Goal: Task Accomplishment & Management: Complete application form

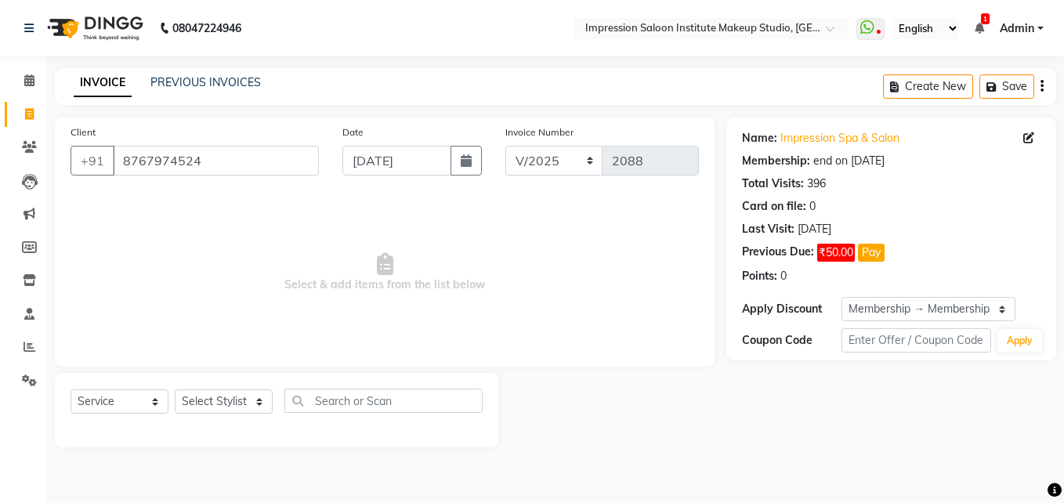
select select "service"
select select "2: Object"
click at [212, 392] on select "Select Stylist Front Desk Pallavi [PERSON_NAME] [PERSON_NAME] [PERSON_NAME] 2" at bounding box center [224, 401] width 98 height 24
select select "85426"
click at [175, 389] on select "Select Stylist Front Desk Pallavi [PERSON_NAME] [PERSON_NAME] [PERSON_NAME] 2" at bounding box center [224, 401] width 98 height 24
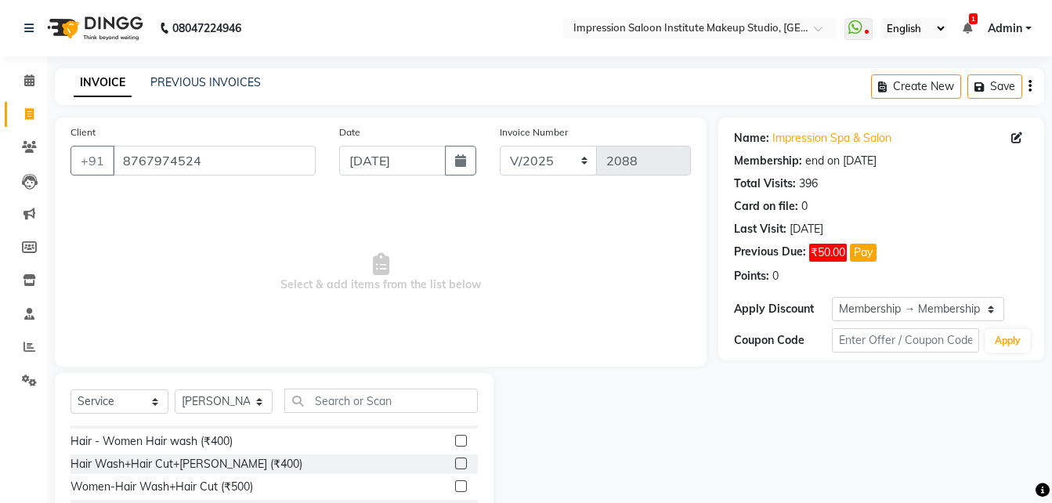
scroll to position [61, 0]
click at [455, 446] on label at bounding box center [461, 441] width 12 height 12
click at [455, 446] on input "checkbox" at bounding box center [460, 442] width 10 height 10
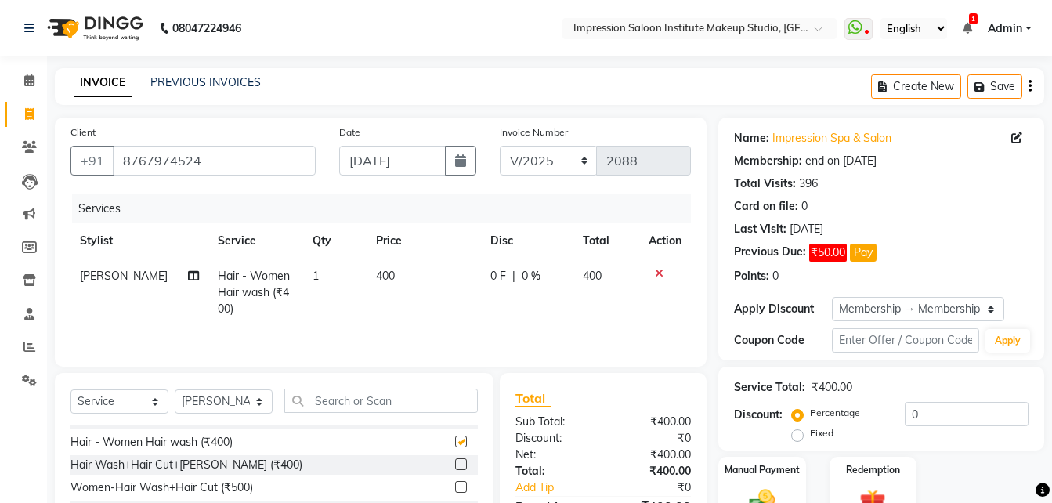
checkbox input "false"
click at [262, 396] on select "Select Stylist Front Desk Pallavi [PERSON_NAME] [PERSON_NAME] [PERSON_NAME] 2" at bounding box center [224, 401] width 98 height 24
select select "87987"
click at [175, 389] on select "Select Stylist Front Desk Pallavi [PERSON_NAME] [PERSON_NAME] [PERSON_NAME] 2" at bounding box center [224, 401] width 98 height 24
click at [352, 406] on input "text" at bounding box center [380, 400] width 193 height 24
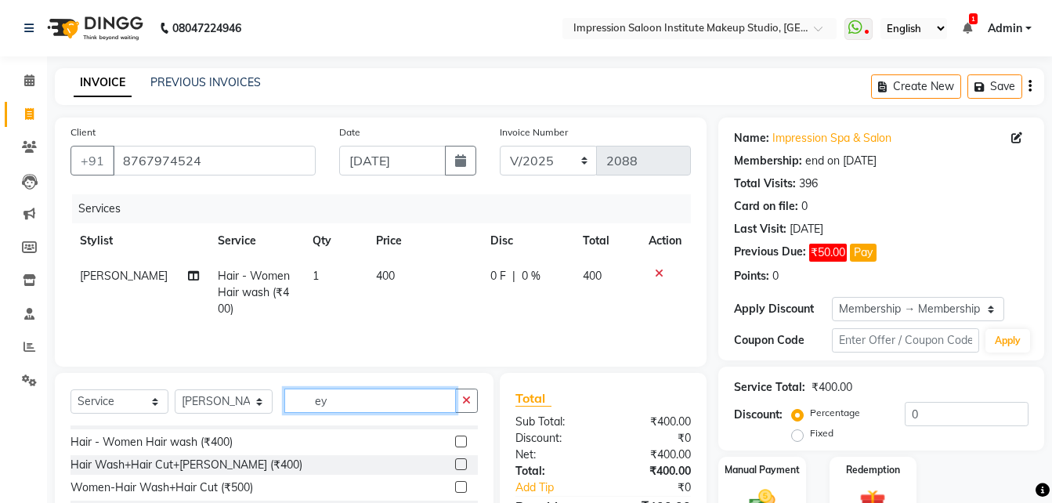
scroll to position [0, 0]
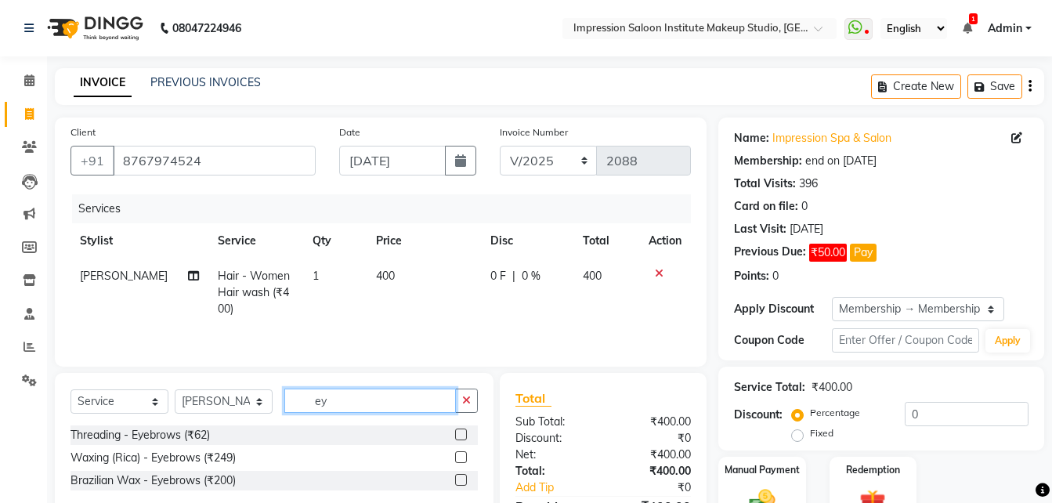
type input "ey"
click at [457, 439] on label at bounding box center [461, 434] width 12 height 12
click at [457, 439] on input "checkbox" at bounding box center [460, 435] width 10 height 10
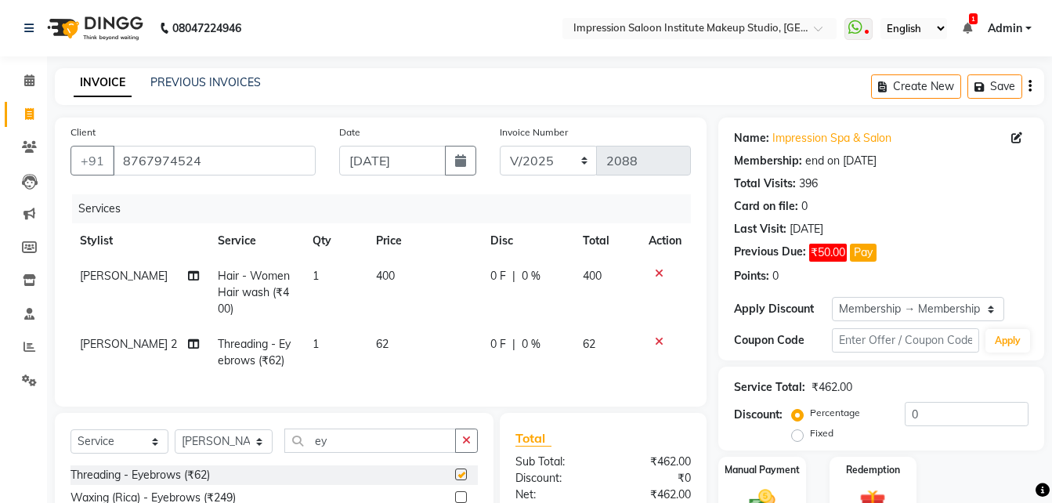
checkbox input "false"
click at [471, 442] on button "button" at bounding box center [466, 440] width 23 height 24
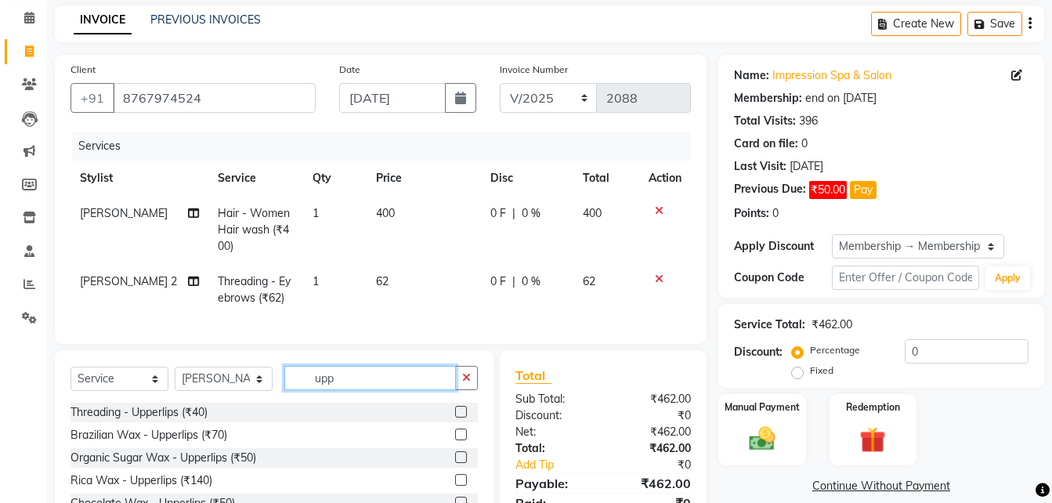
scroll to position [63, 0]
type input "upp"
click at [455, 439] on label at bounding box center [461, 434] width 12 height 12
click at [455, 439] on input "checkbox" at bounding box center [460, 434] width 10 height 10
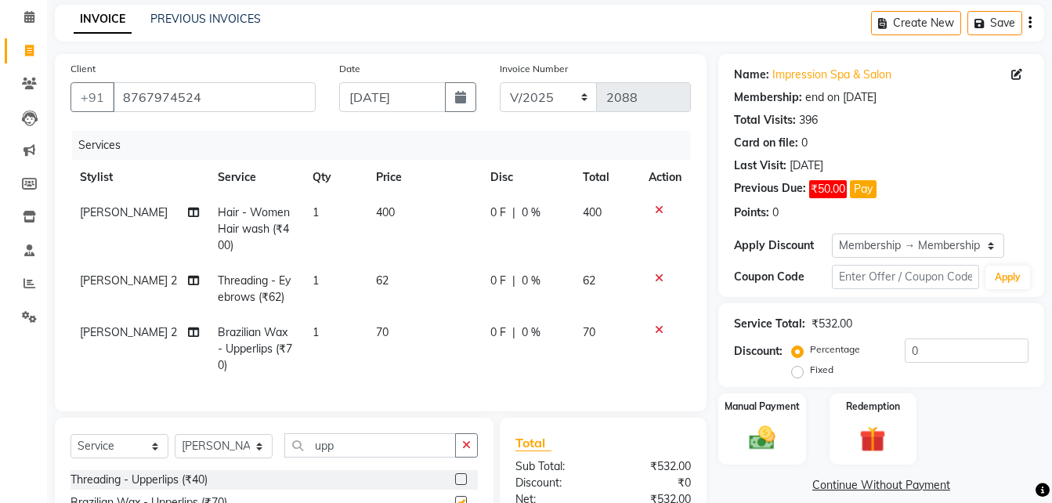
checkbox input "false"
click at [457, 457] on button "button" at bounding box center [466, 445] width 23 height 24
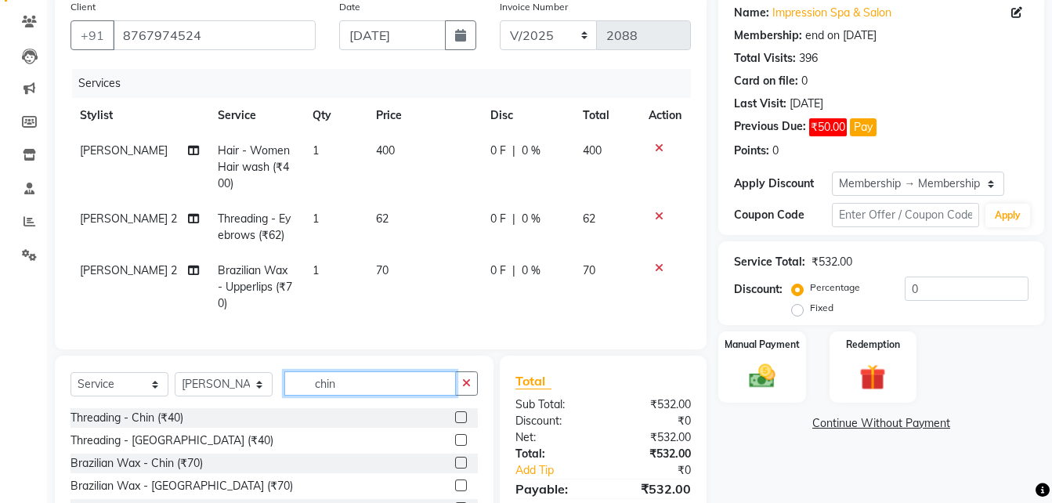
scroll to position [125, 0]
type input "chin"
click at [455, 428] on div at bounding box center [460, 419] width 10 height 16
click at [455, 423] on label at bounding box center [461, 417] width 12 height 12
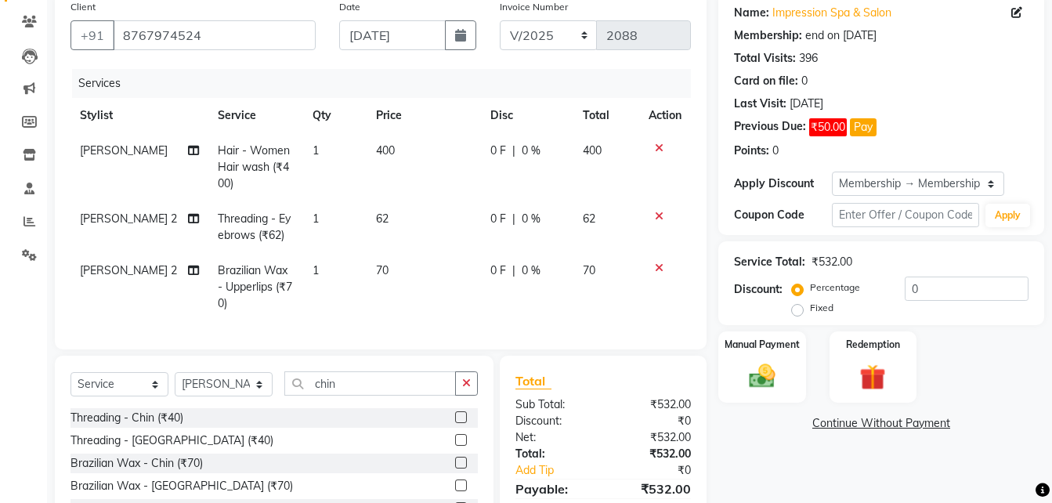
click at [455, 423] on input "checkbox" at bounding box center [460, 418] width 10 height 10
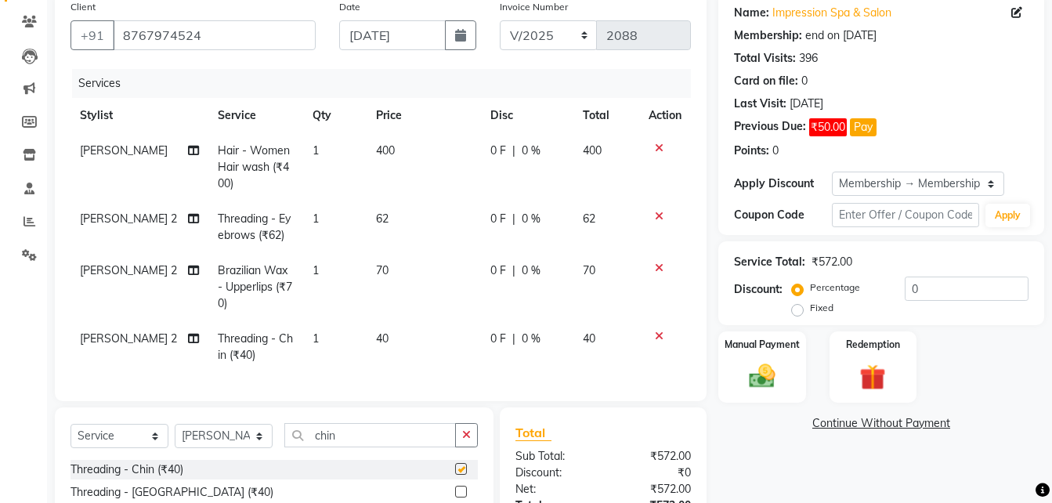
checkbox input "false"
